Goal: Task Accomplishment & Management: Use online tool/utility

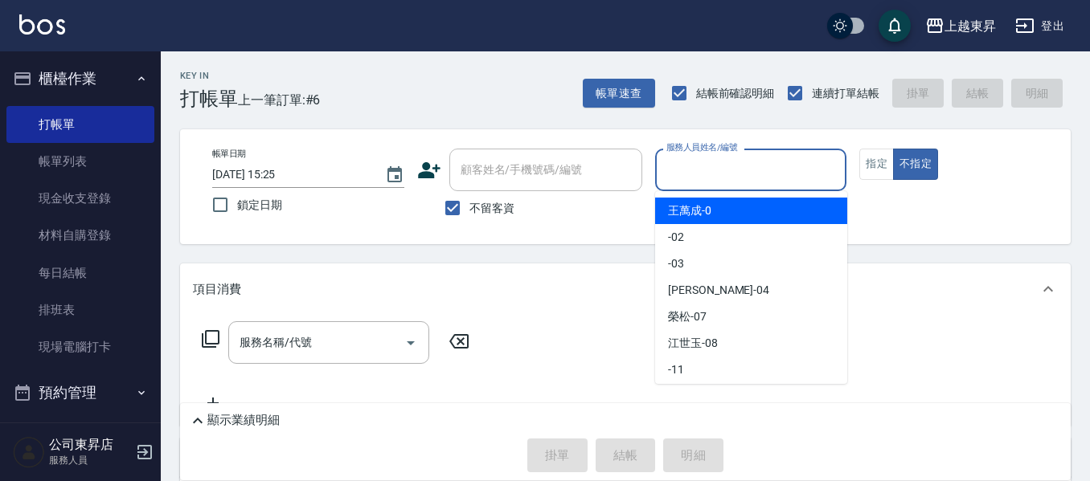
click at [722, 165] on input "服務人員姓名/編號" at bounding box center [751, 170] width 178 height 28
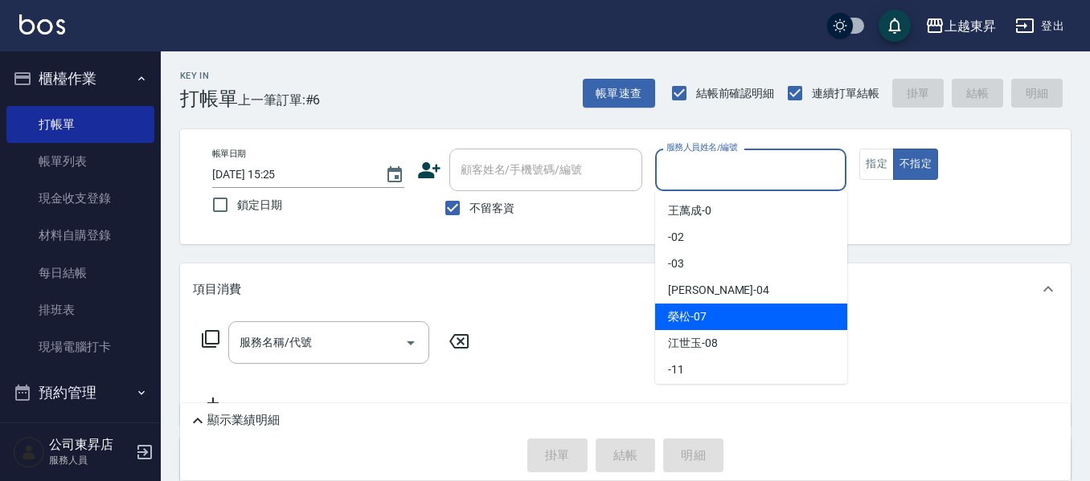
click at [688, 321] on span "[PERSON_NAME] -07" at bounding box center [687, 317] width 39 height 17
type input "[PERSON_NAME]-07"
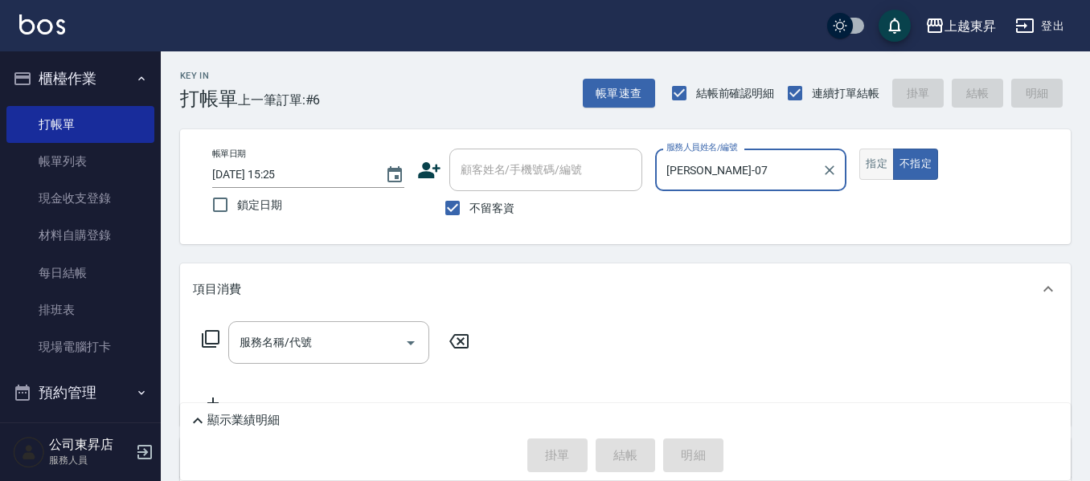
click at [876, 170] on button "指定" at bounding box center [876, 164] width 35 height 31
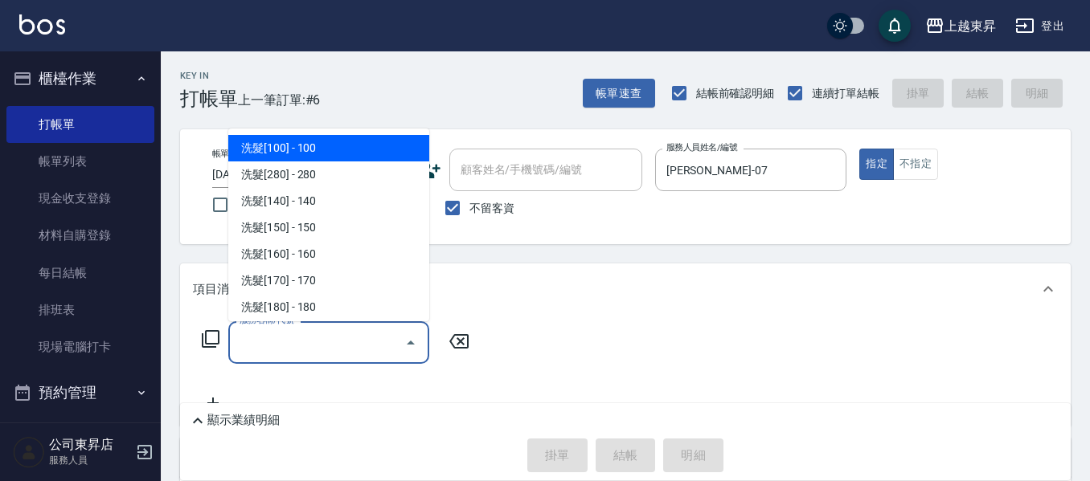
click at [329, 335] on input "服務名稱/代號" at bounding box center [316, 343] width 162 height 28
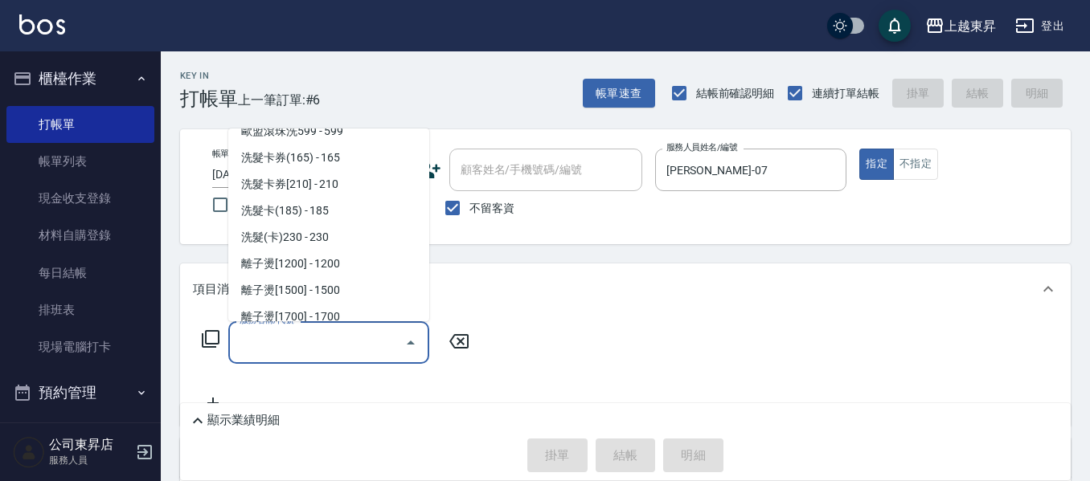
scroll to position [402, 0]
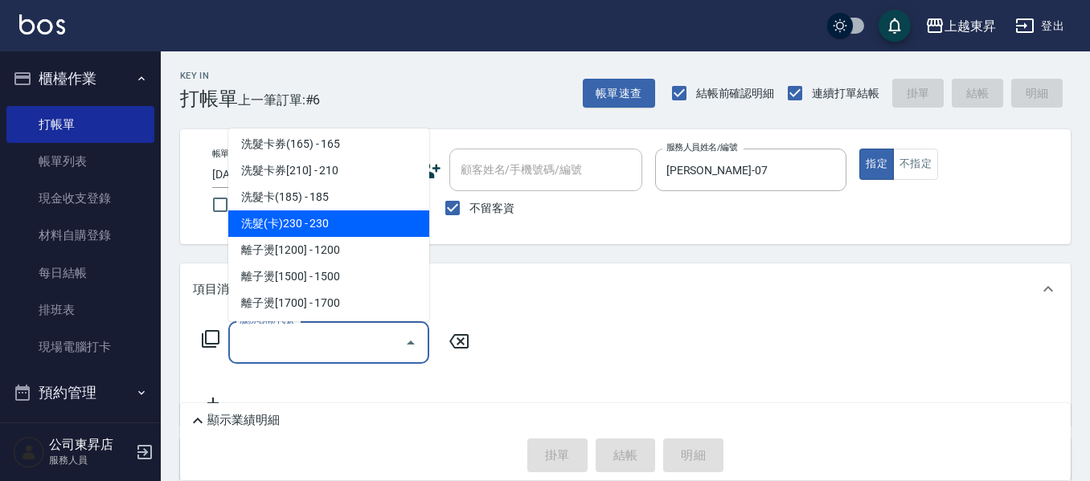
click at [356, 219] on span "洗髮(卡)230 - 230" at bounding box center [328, 224] width 201 height 27
type input "洗髮(卡)230(224)"
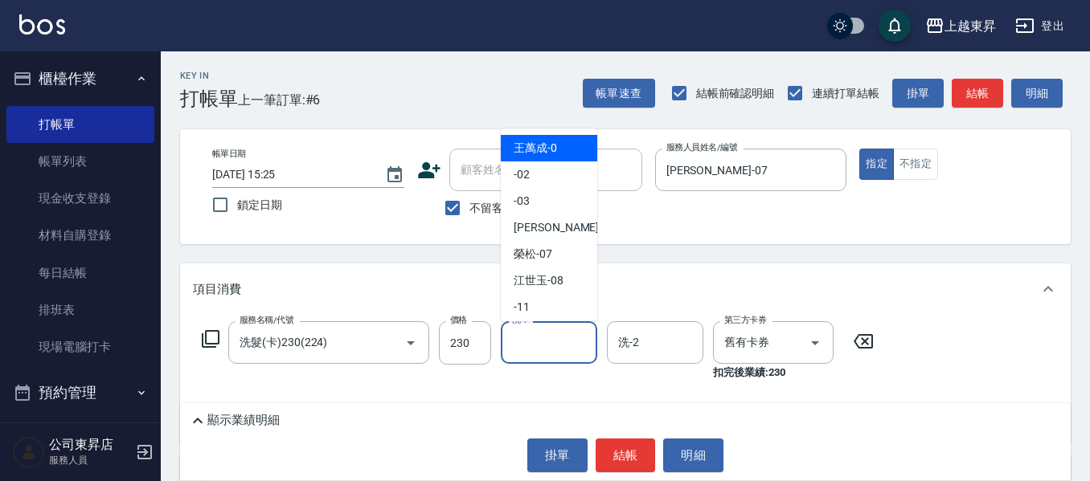
click at [522, 341] on input "洗-1" at bounding box center [549, 343] width 82 height 28
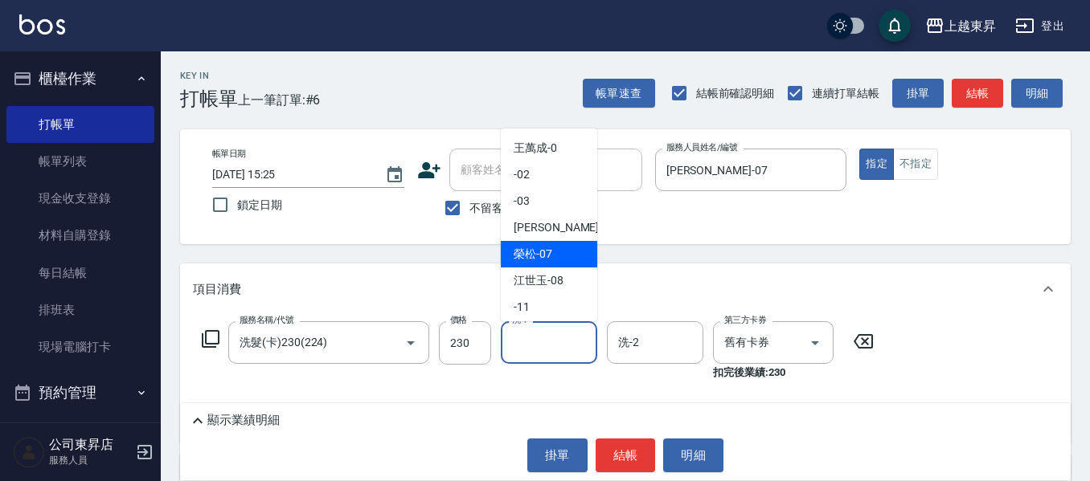
click at [515, 250] on span "[PERSON_NAME] -07" at bounding box center [533, 254] width 39 height 17
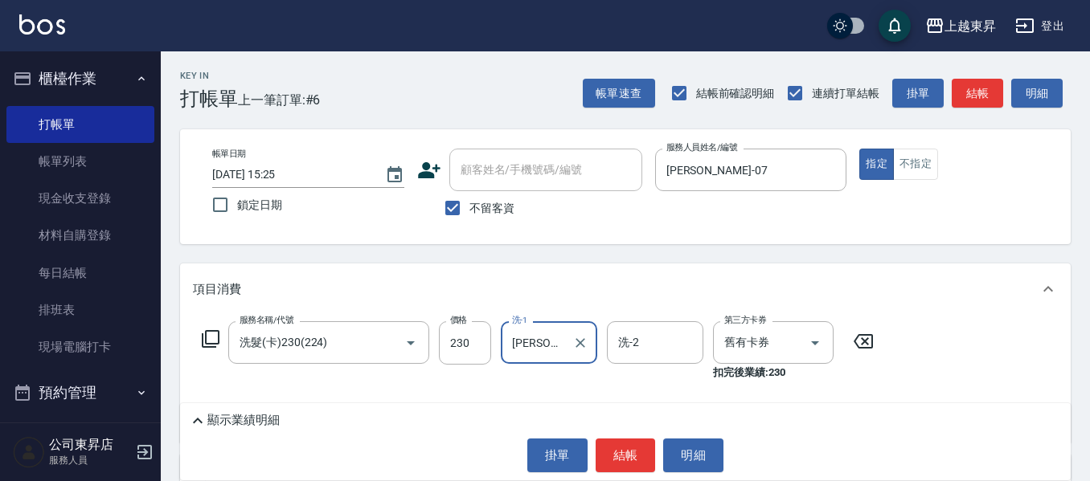
type input "[PERSON_NAME]-07"
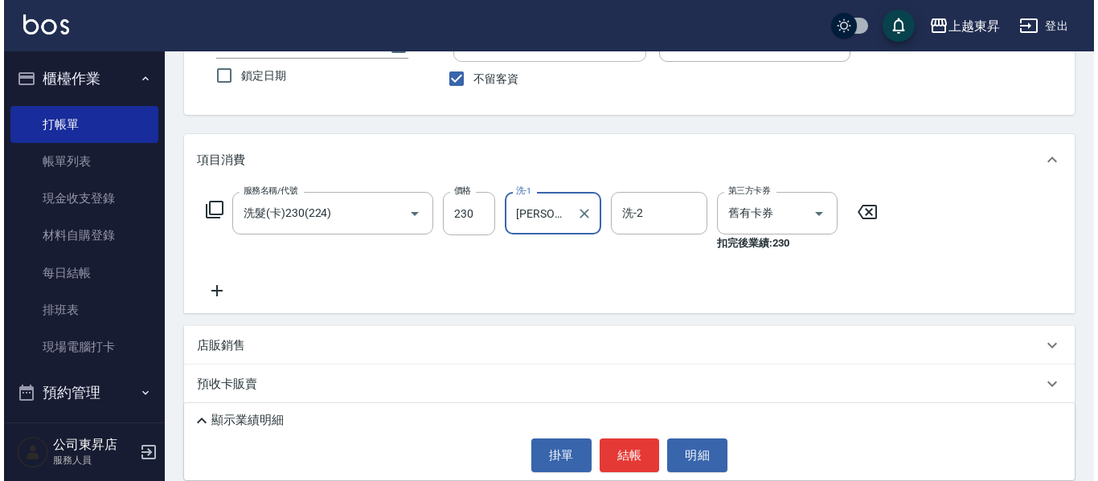
scroll to position [161, 0]
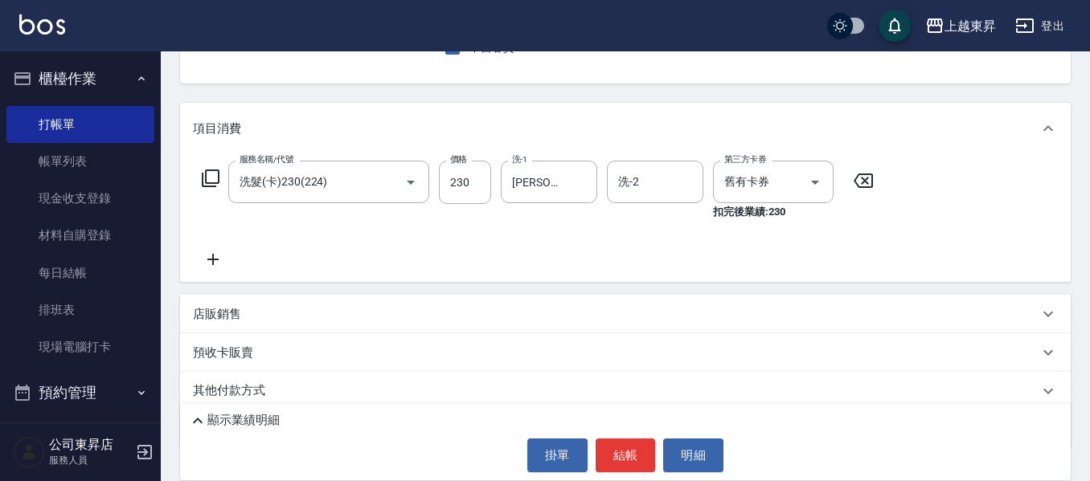
click at [209, 257] on icon at bounding box center [213, 259] width 40 height 19
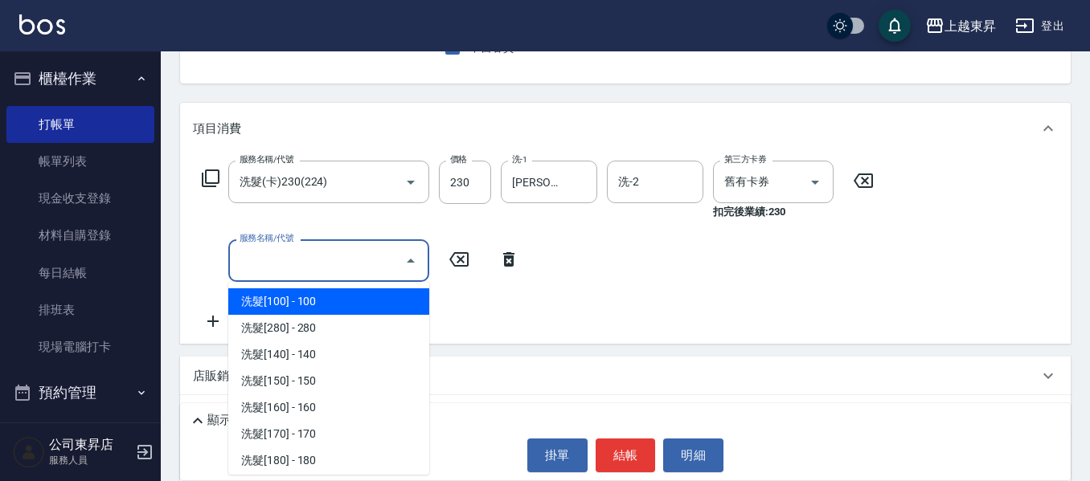
click at [280, 264] on input "服務名稱/代號" at bounding box center [316, 261] width 162 height 28
drag, startPoint x: 280, startPoint y: 264, endPoint x: 486, endPoint y: 462, distance: 285.9
click at [278, 267] on input "服務名稱/代號" at bounding box center [316, 261] width 162 height 28
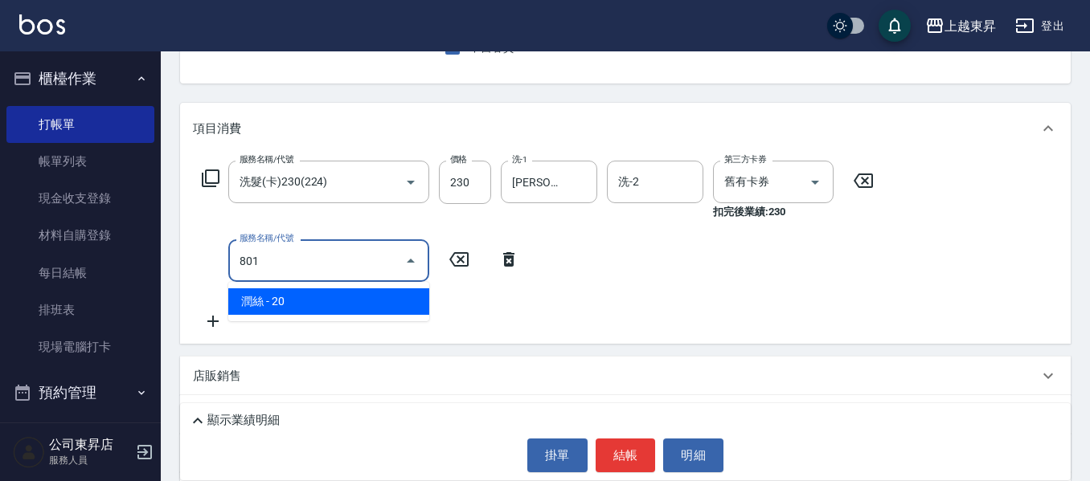
drag, startPoint x: 386, startPoint y: 301, endPoint x: 448, endPoint y: 309, distance: 63.2
click at [384, 301] on span "潤絲 - 20" at bounding box center [328, 301] width 201 height 27
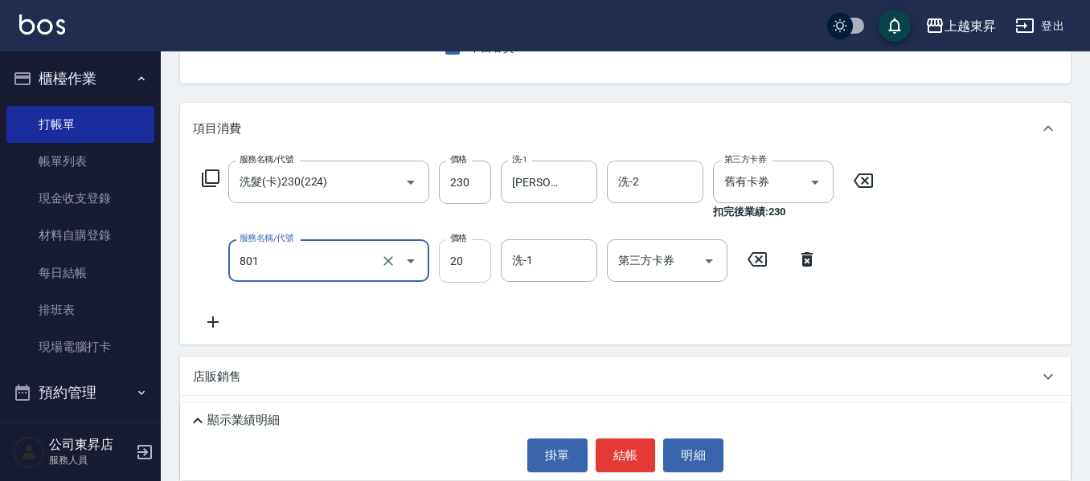
type input "潤絲(801)"
click at [452, 262] on input "20" at bounding box center [465, 260] width 52 height 43
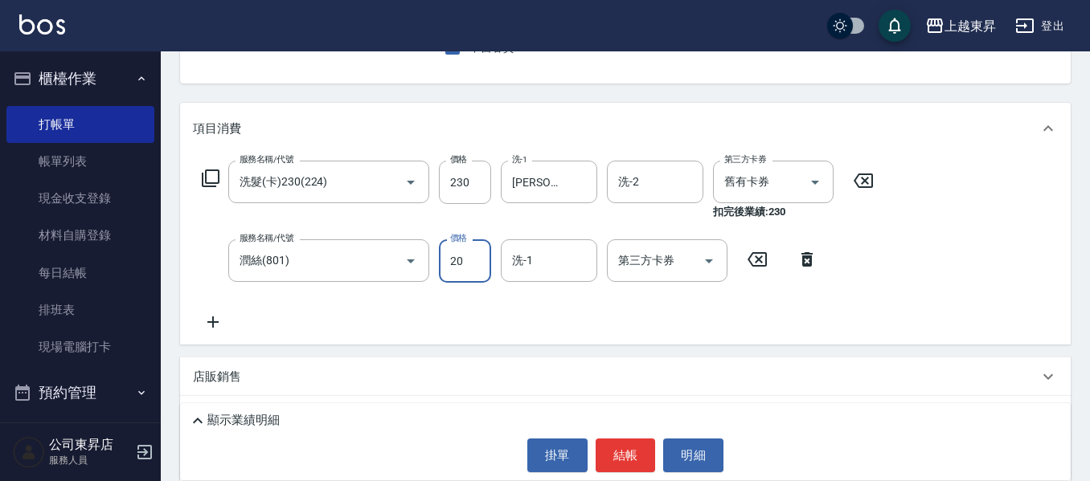
click at [452, 262] on input "20" at bounding box center [465, 260] width 52 height 43
type input "30"
click at [555, 255] on input "洗-1" at bounding box center [549, 261] width 82 height 28
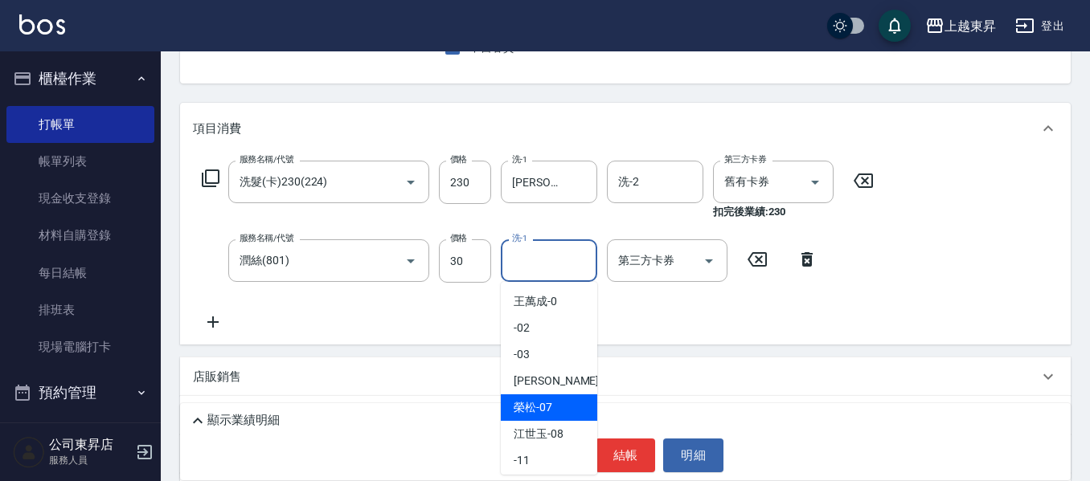
click at [521, 404] on span "[PERSON_NAME] -07" at bounding box center [533, 407] width 39 height 17
type input "[PERSON_NAME]-07"
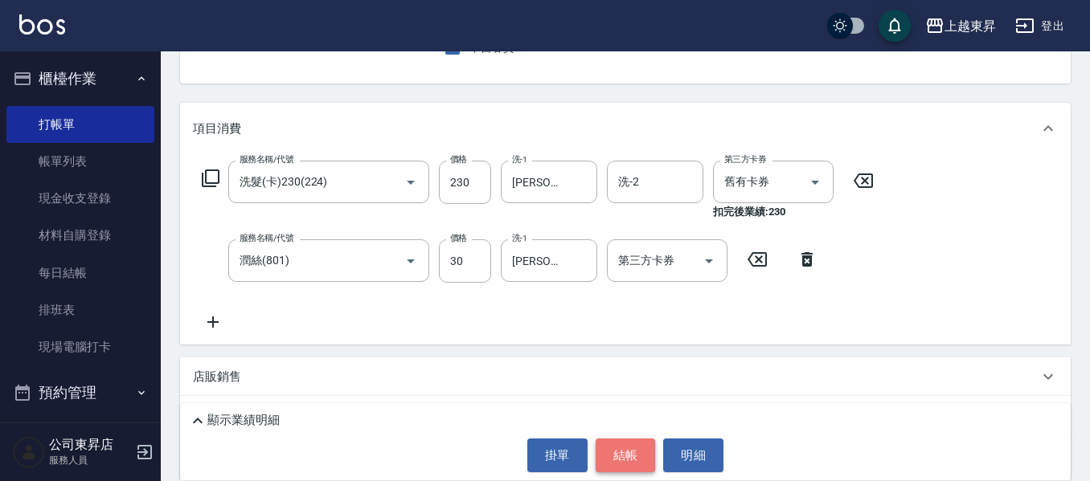
click at [628, 454] on button "結帳" at bounding box center [625, 456] width 60 height 34
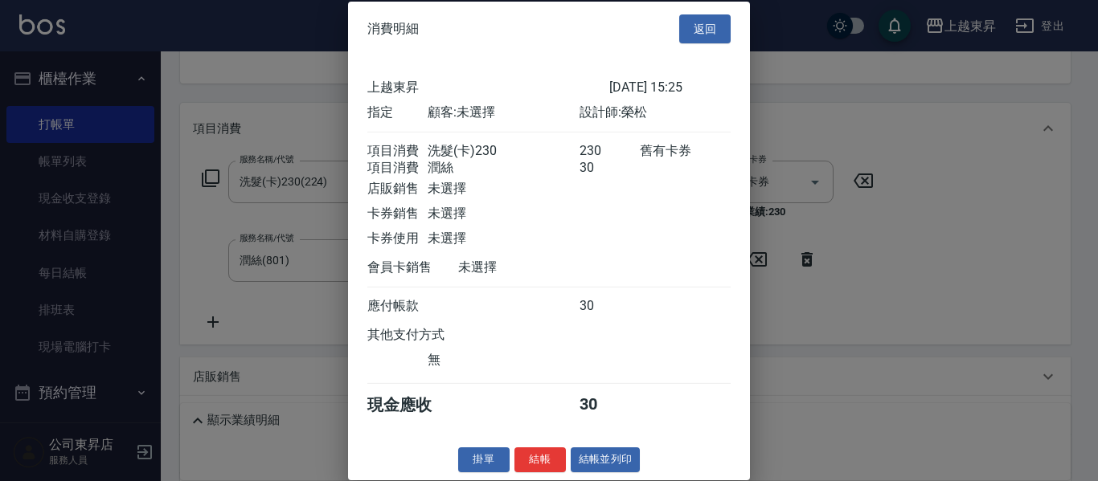
scroll to position [26, 0]
click at [602, 462] on button "結帳並列印" at bounding box center [606, 460] width 70 height 25
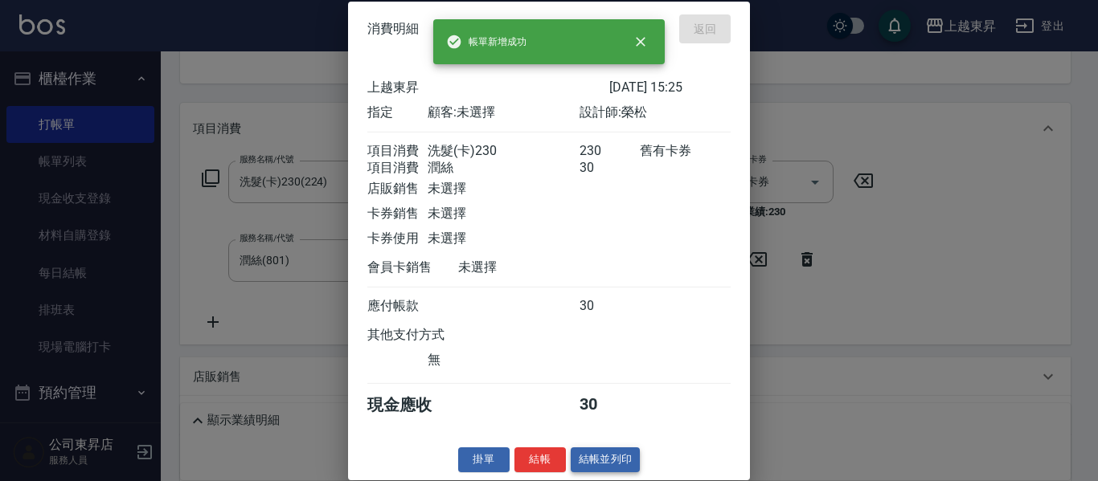
type input "[DATE] 16:38"
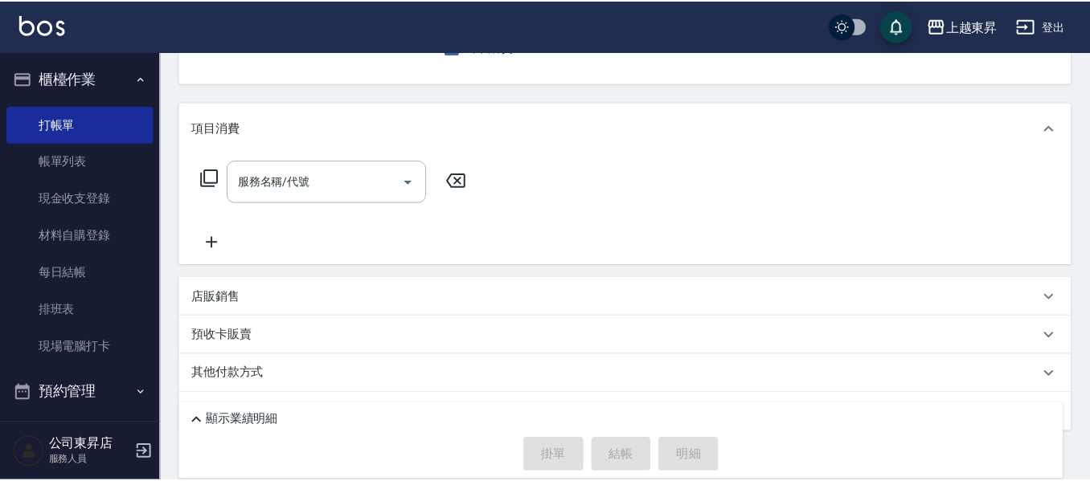
scroll to position [156, 0]
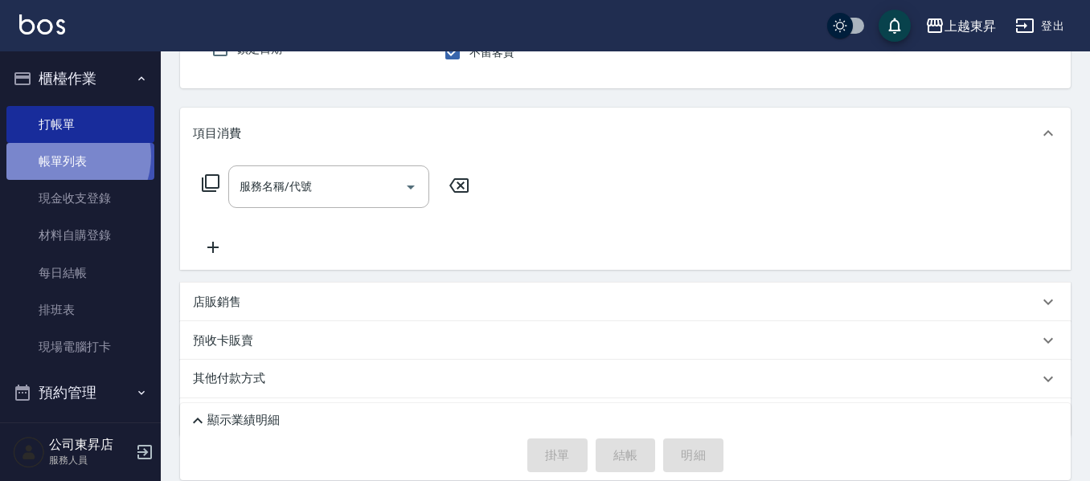
click at [70, 157] on link "帳單列表" at bounding box center [80, 161] width 148 height 37
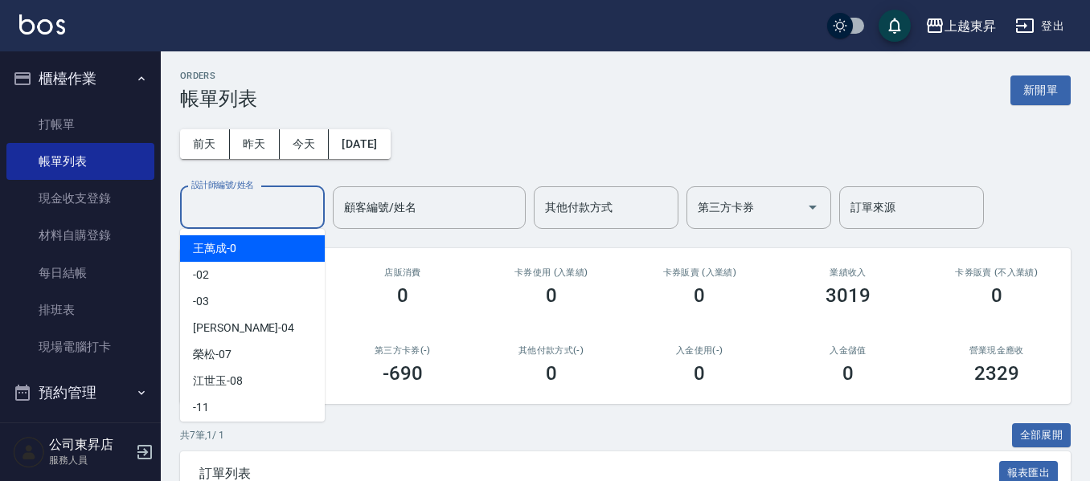
click at [215, 207] on input "設計師編號/姓名" at bounding box center [252, 208] width 130 height 28
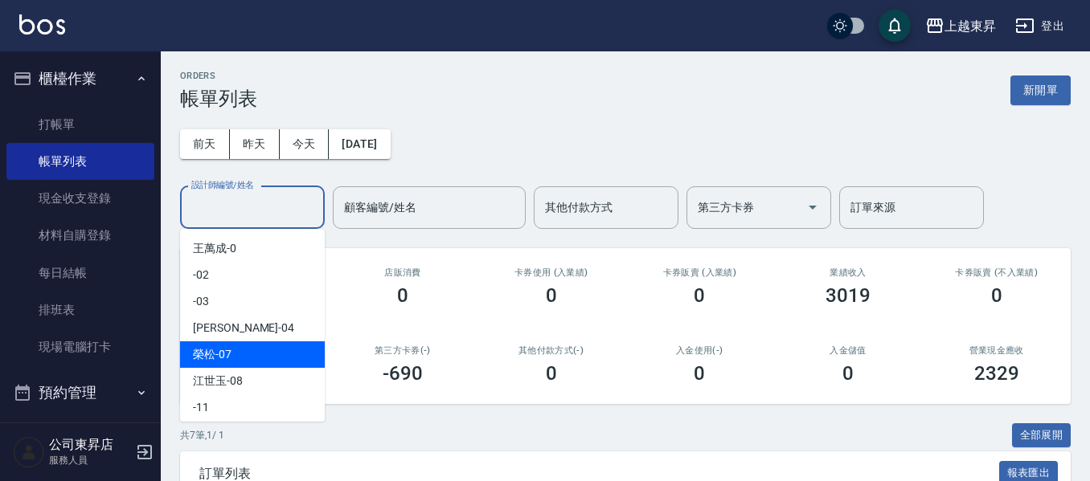
click at [193, 351] on span "[PERSON_NAME] -07" at bounding box center [212, 354] width 39 height 17
type input "[PERSON_NAME]-07"
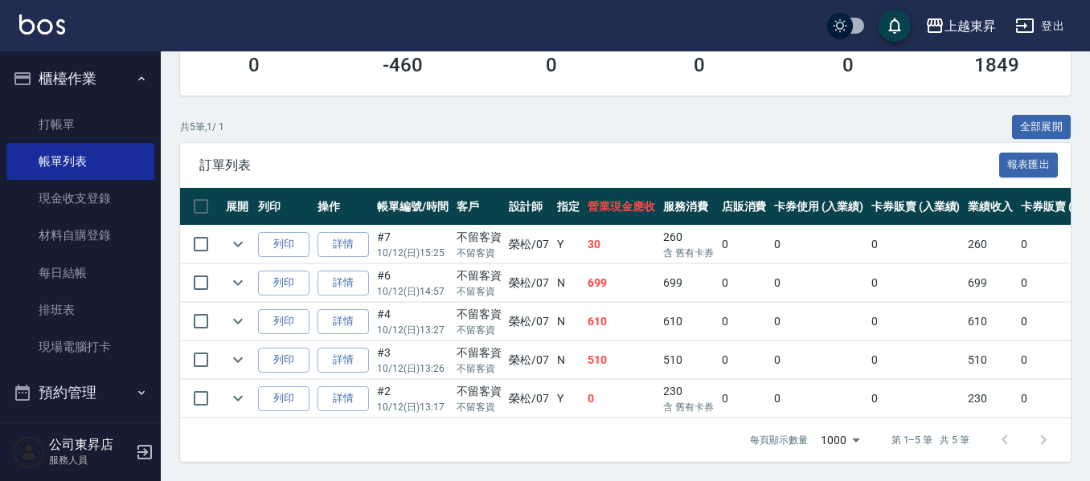
scroll to position [240, 0]
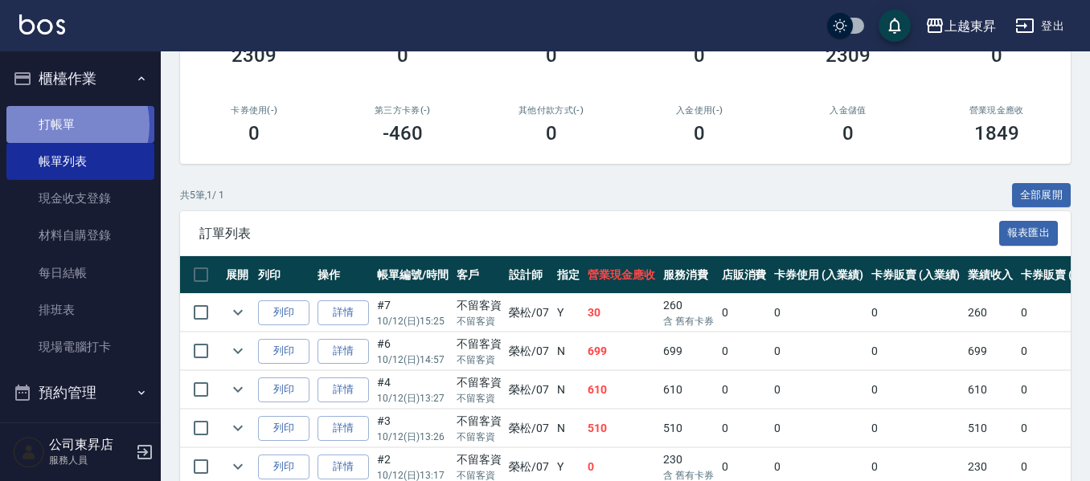
click at [59, 125] on link "打帳單" at bounding box center [80, 124] width 148 height 37
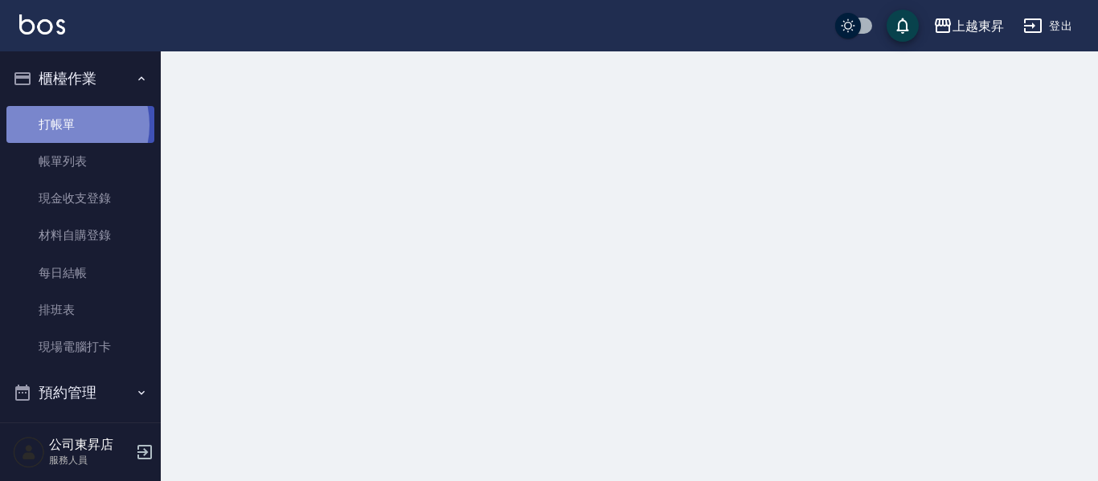
drag, startPoint x: 59, startPoint y: 125, endPoint x: 72, endPoint y: 123, distance: 13.8
click at [50, 122] on link "打帳單" at bounding box center [80, 124] width 148 height 37
